Goal: Find specific page/section: Find specific page/section

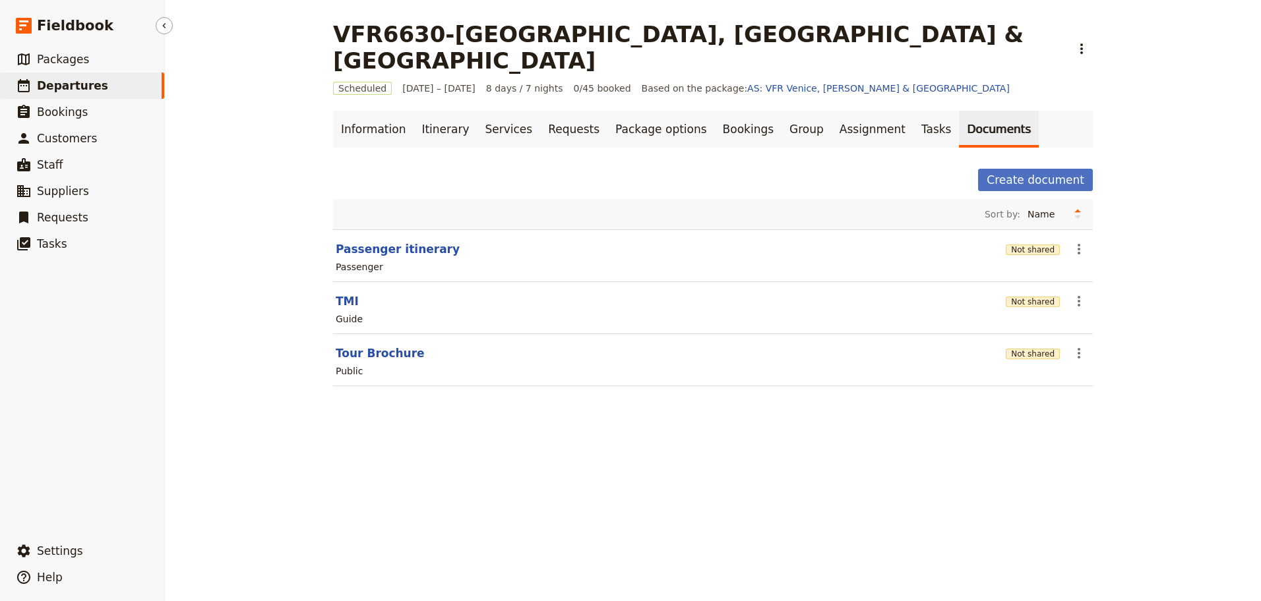
click at [67, 88] on span "Departures" at bounding box center [72, 85] width 71 height 13
select select "CREATED_AT"
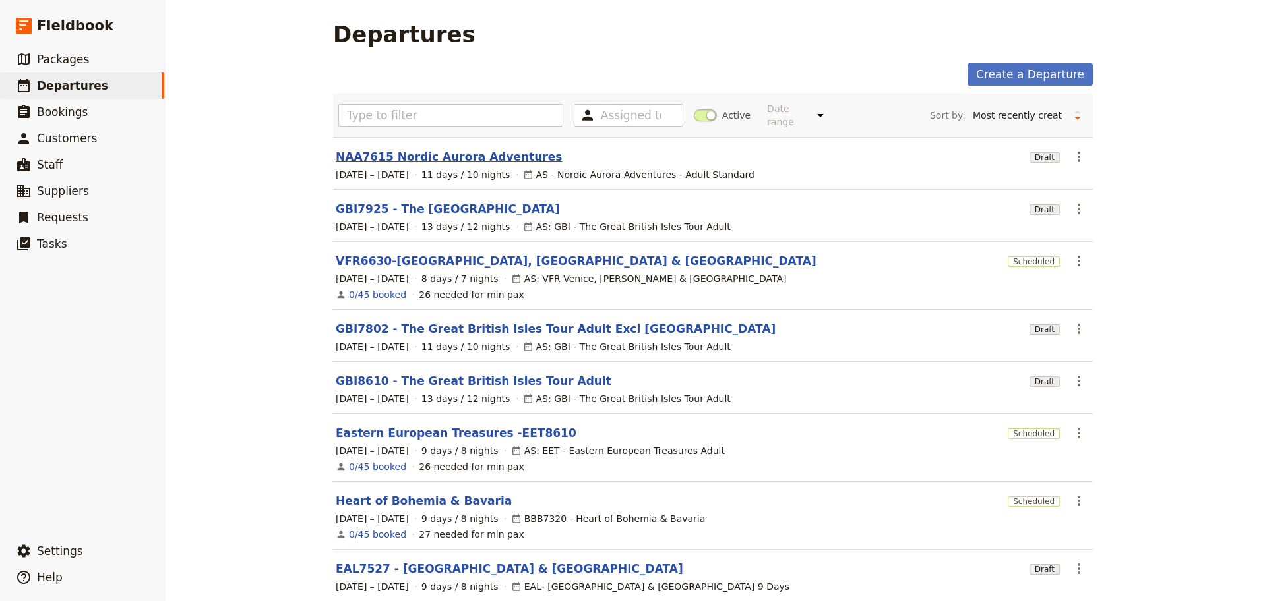
click at [432, 149] on link "NAA7615 Nordic Aurora Adventures" at bounding box center [449, 157] width 226 height 16
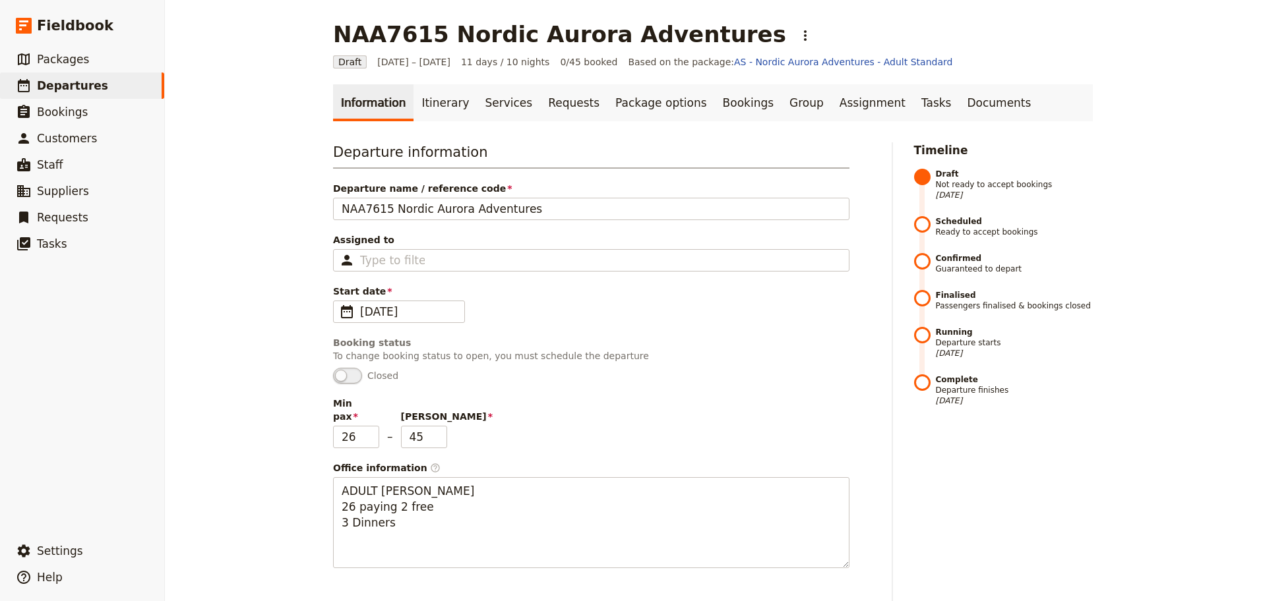
click at [291, 278] on div "NAA7615 Nordic Aurora Adventures ​ Draft [DATE] – [DATE] 11 days / 10 nights 0/…" at bounding box center [713, 300] width 1096 height 601
click at [959, 104] on link "Documents" at bounding box center [999, 102] width 80 height 37
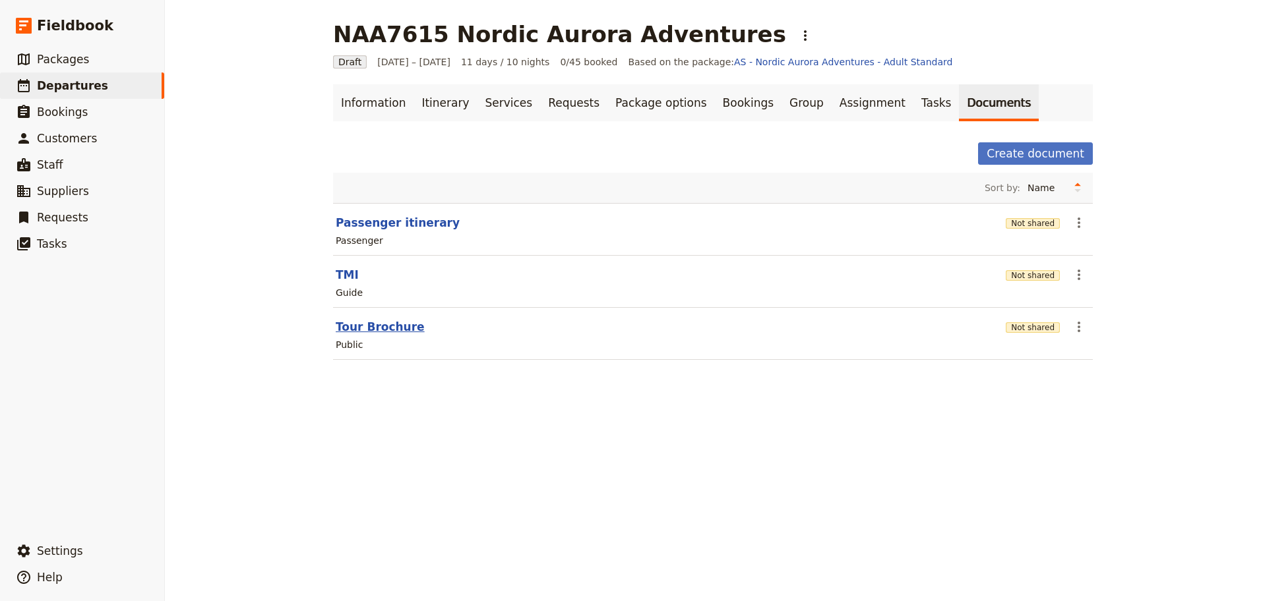
click at [377, 324] on button "Tour Brochure" at bounding box center [380, 327] width 89 height 16
select select "DEFAULT"
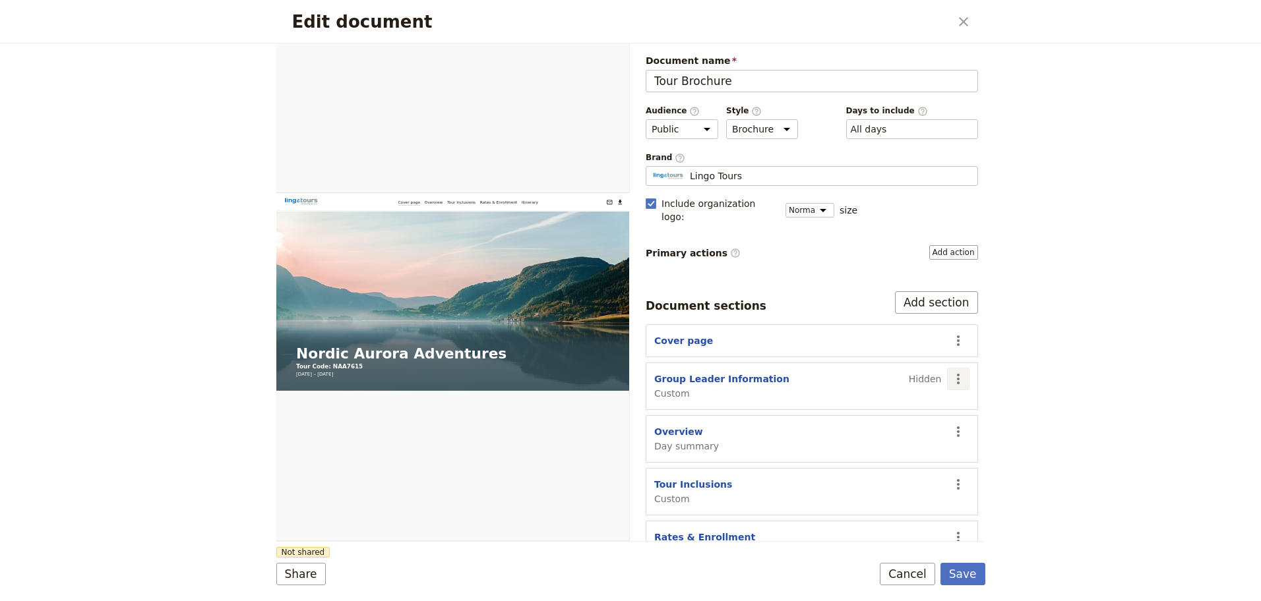
click at [950, 371] on icon "Actions" at bounding box center [958, 379] width 16 height 16
click at [715, 372] on button "Group Leader Information" at bounding box center [721, 378] width 135 height 13
select select "CUSTOM"
select select "default"
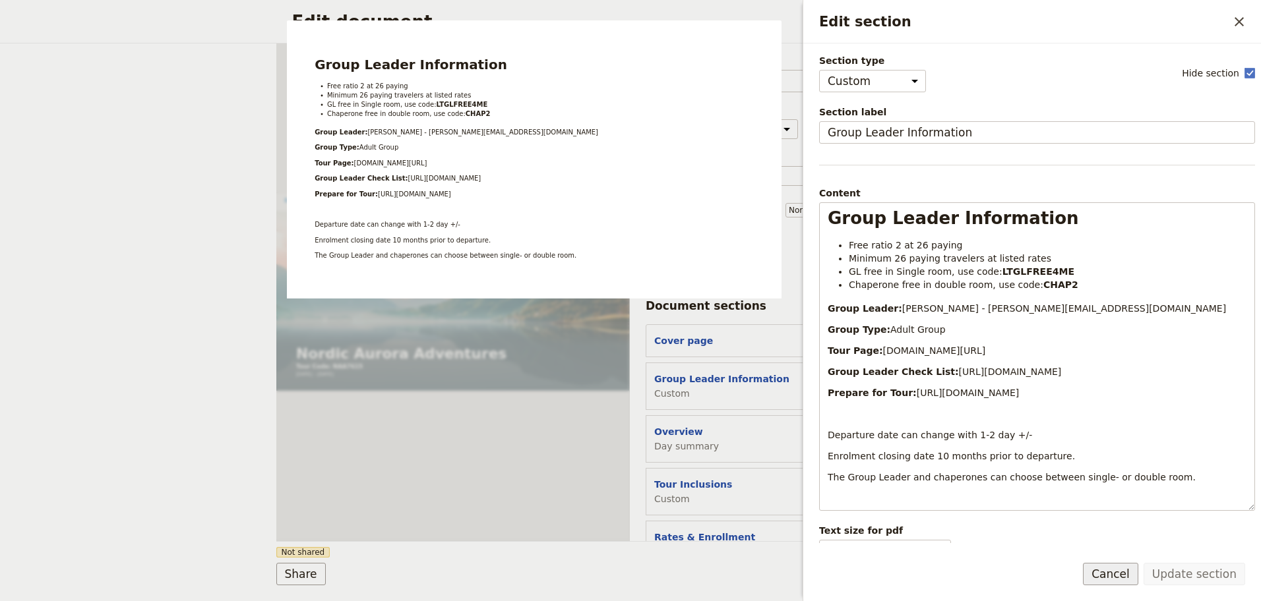
click at [1123, 576] on button "Cancel" at bounding box center [1110, 574] width 55 height 22
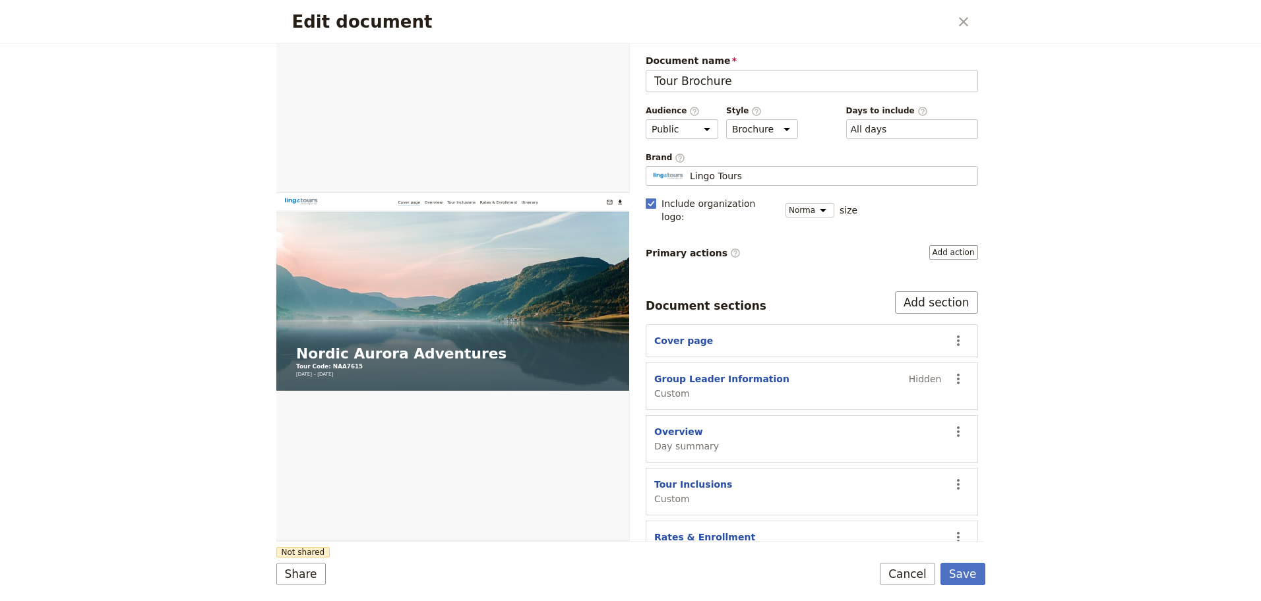
click at [1046, 380] on div "Edit document ​ Web PDF ​ Document name Tour Brochure Preview Audience ​ Public…" at bounding box center [630, 300] width 1261 height 601
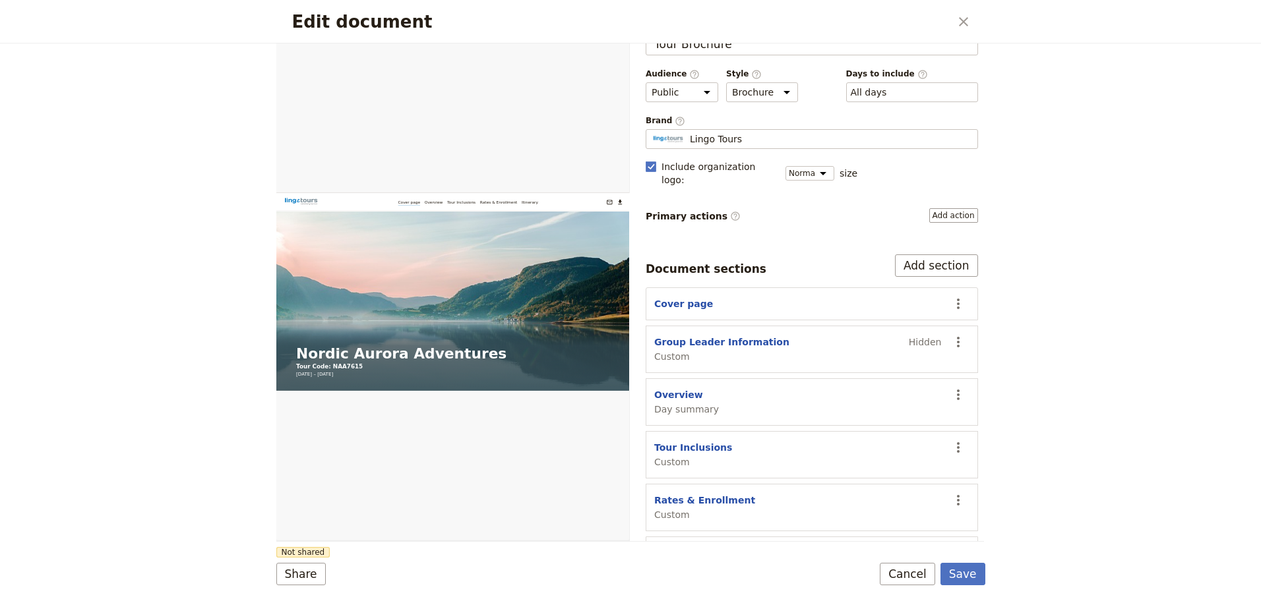
scroll to position [57, 0]
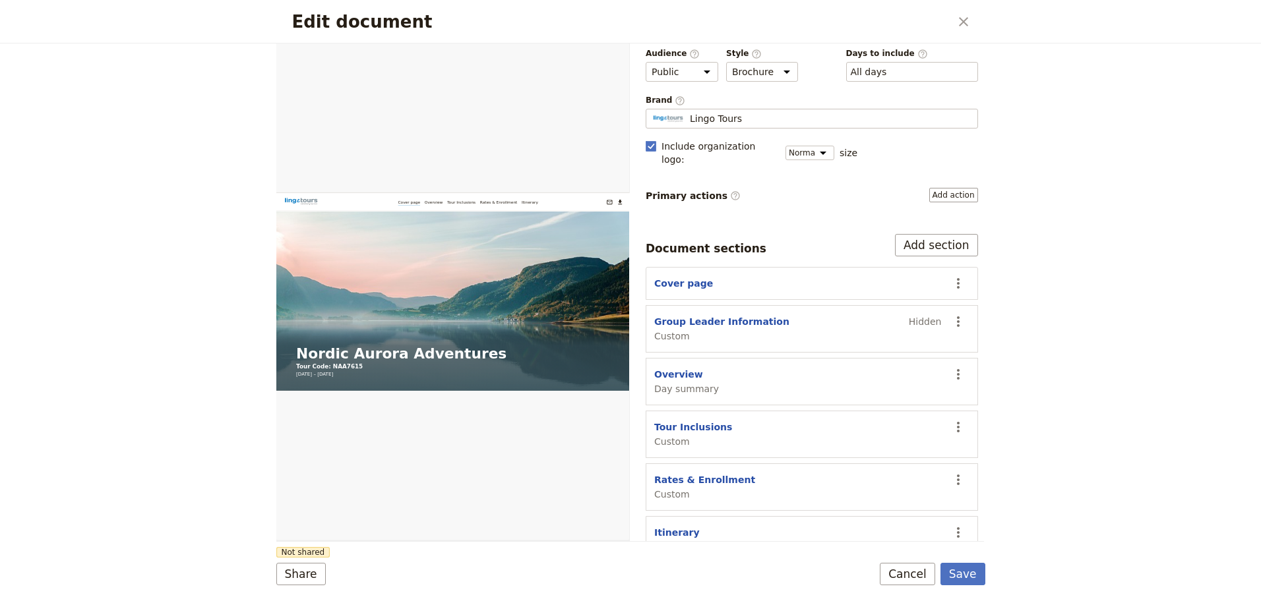
click at [111, 314] on div "Edit document ​ Web PDF ​ Document name Tour Brochure Preview Audience ​ Public…" at bounding box center [630, 300] width 1261 height 601
click at [669, 368] on button "Overview" at bounding box center [678, 374] width 49 height 13
select select "DAY_SUMMARY"
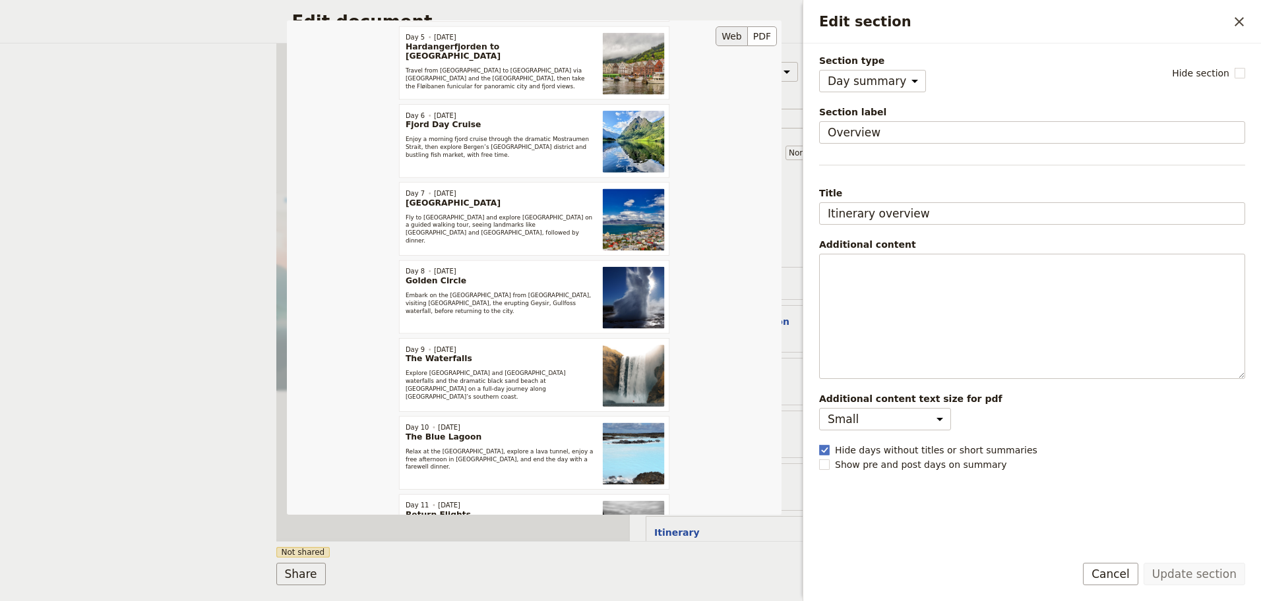
scroll to position [678, 0]
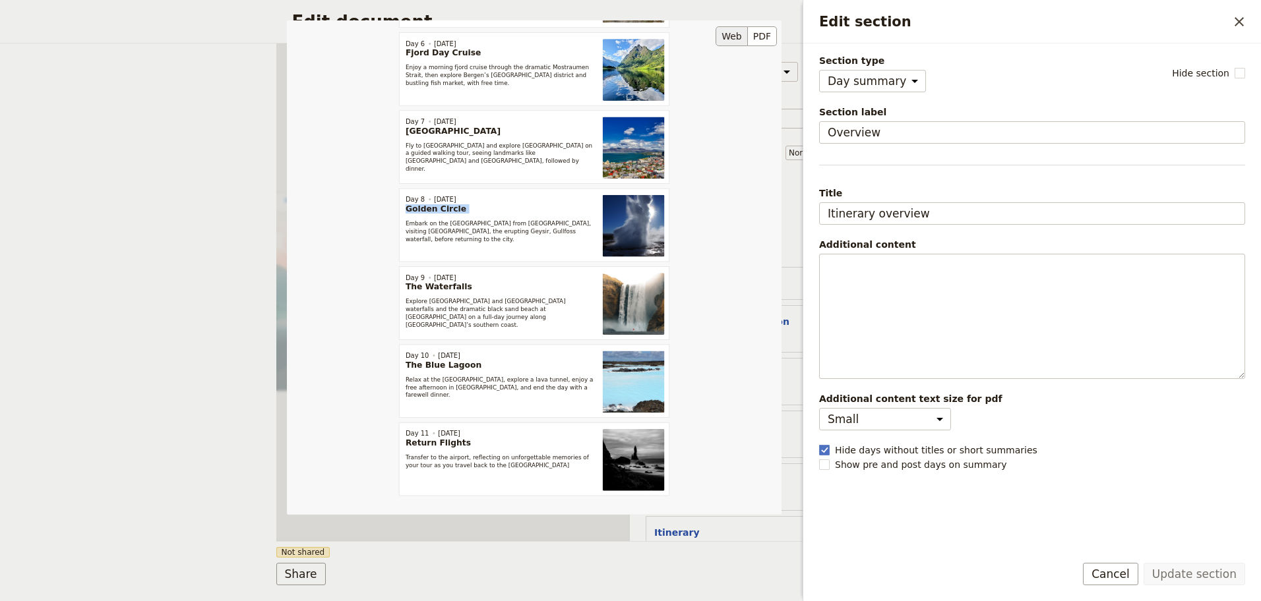
click at [365, 212] on div "Itinerary overview Day 1 [DATE] Departure Flight Board your international fligh…" at bounding box center [534, 267] width 494 height 494
drag, startPoint x: 365, startPoint y: 212, endPoint x: 465, endPoint y: 252, distance: 107.6
click at [465, 252] on div "Itinerary overview Day 1 [DATE] Departure Flight Board your international fligh…" at bounding box center [534, 267] width 494 height 494
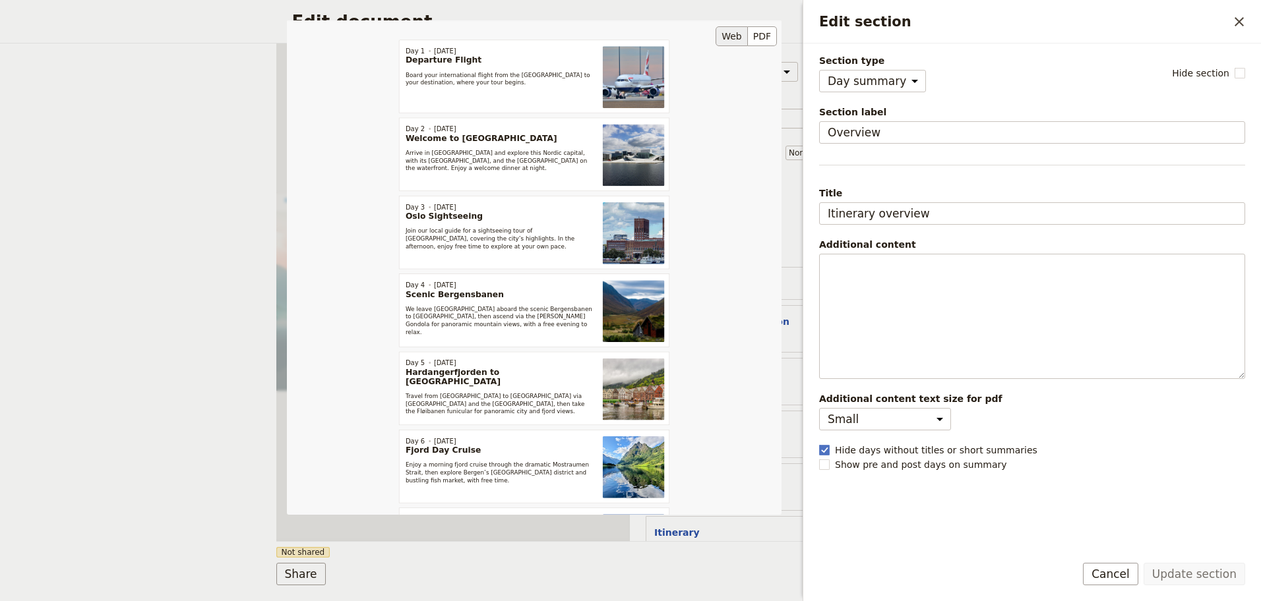
scroll to position [132, 0]
